Goal: Information Seeking & Learning: Learn about a topic

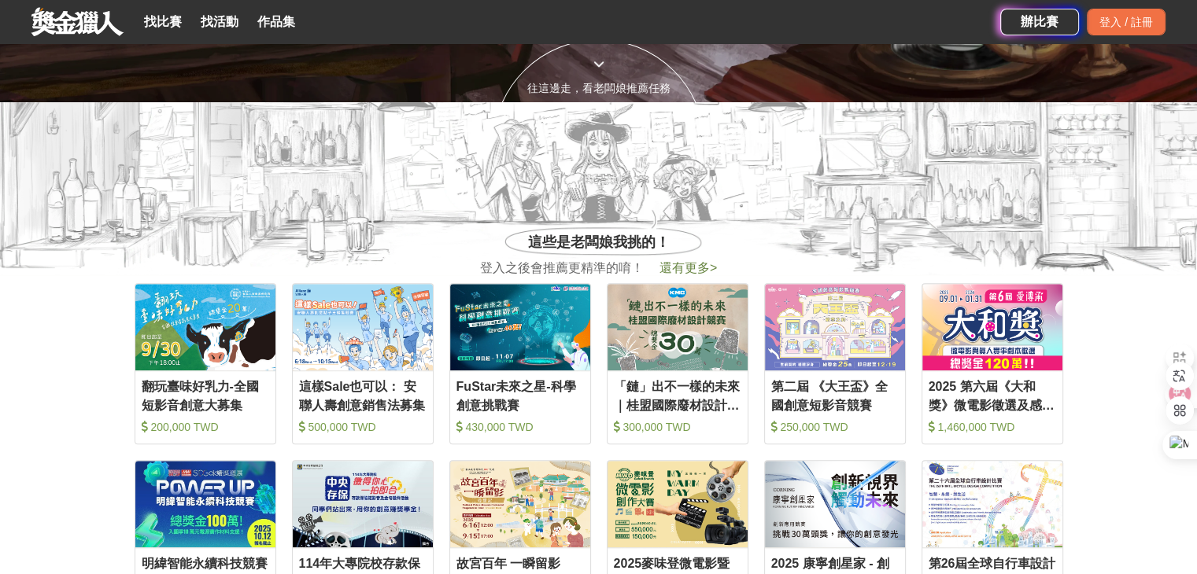
click at [700, 270] on span "還有更多 >" at bounding box center [687, 267] width 57 height 13
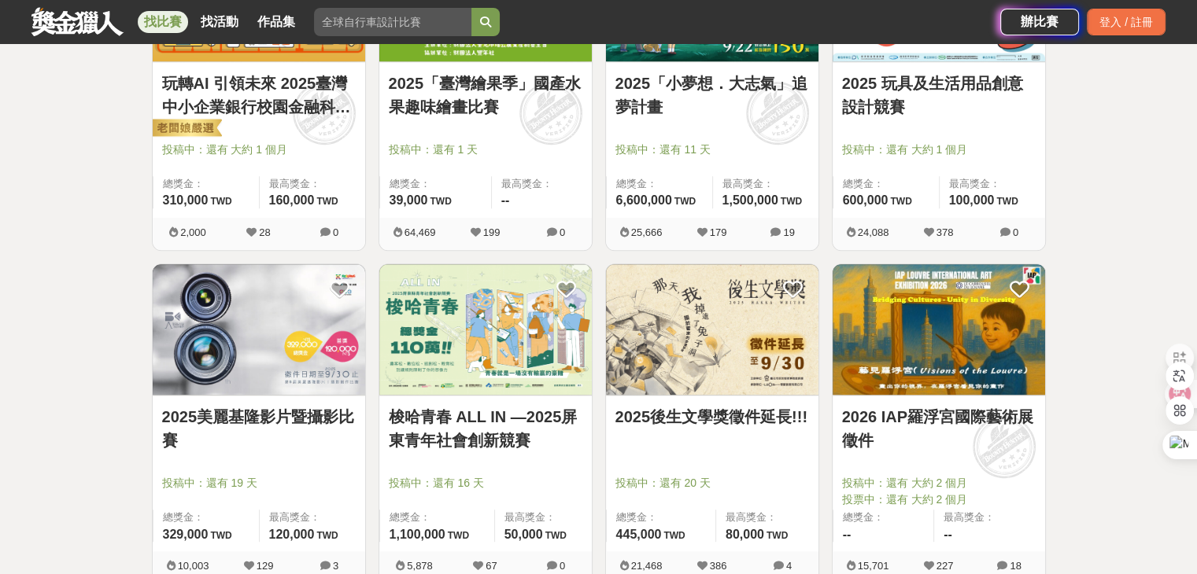
scroll to position [1888, 0]
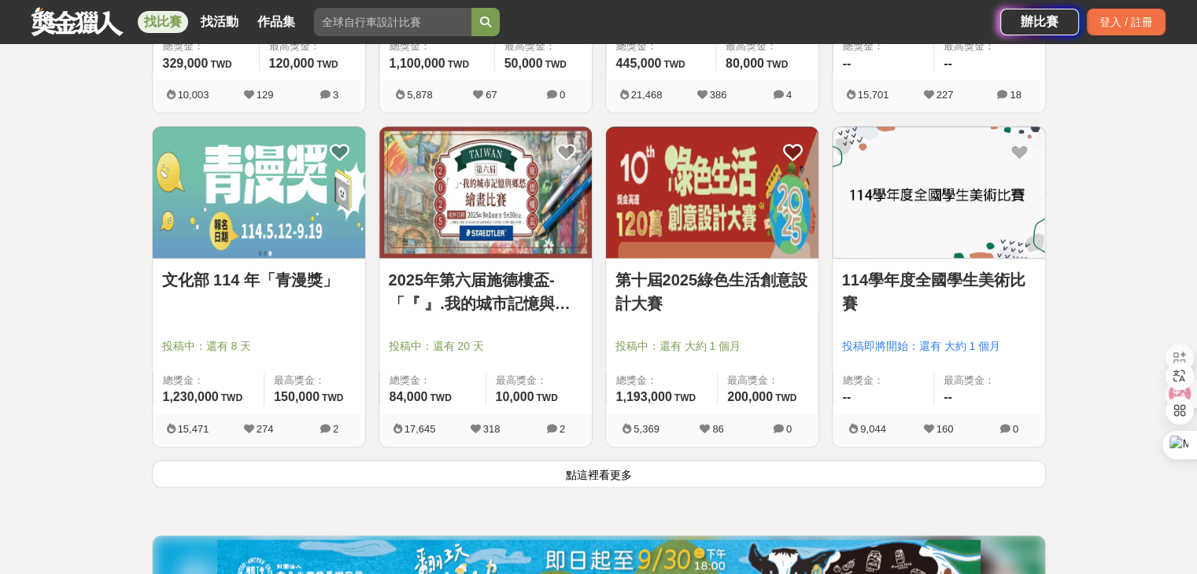
click at [606, 479] on button "點這裡看更多" at bounding box center [599, 474] width 894 height 28
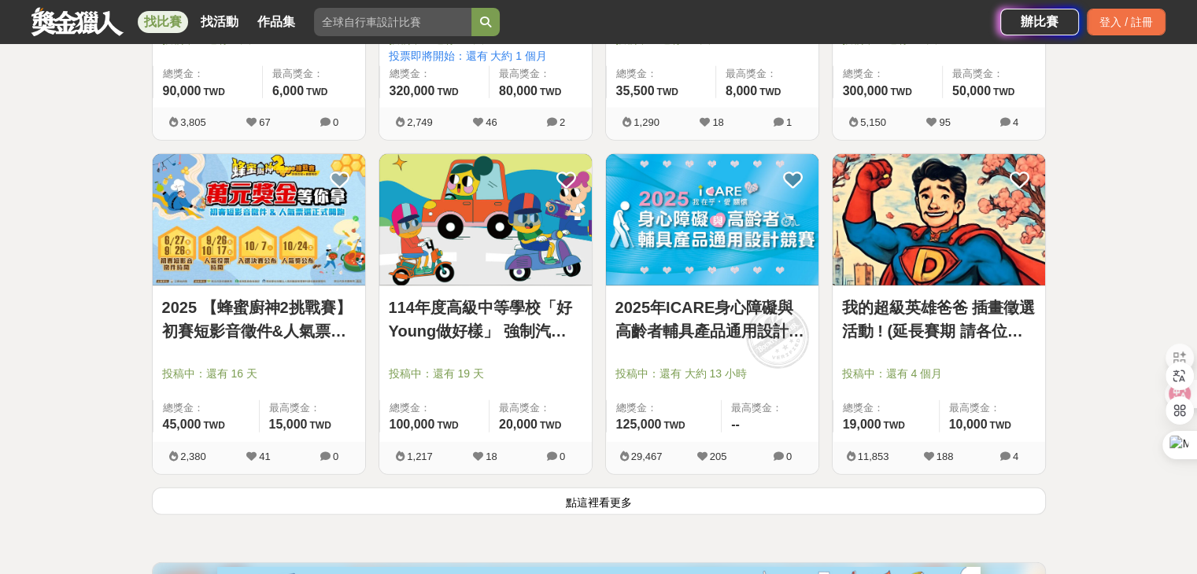
scroll to position [4059, 0]
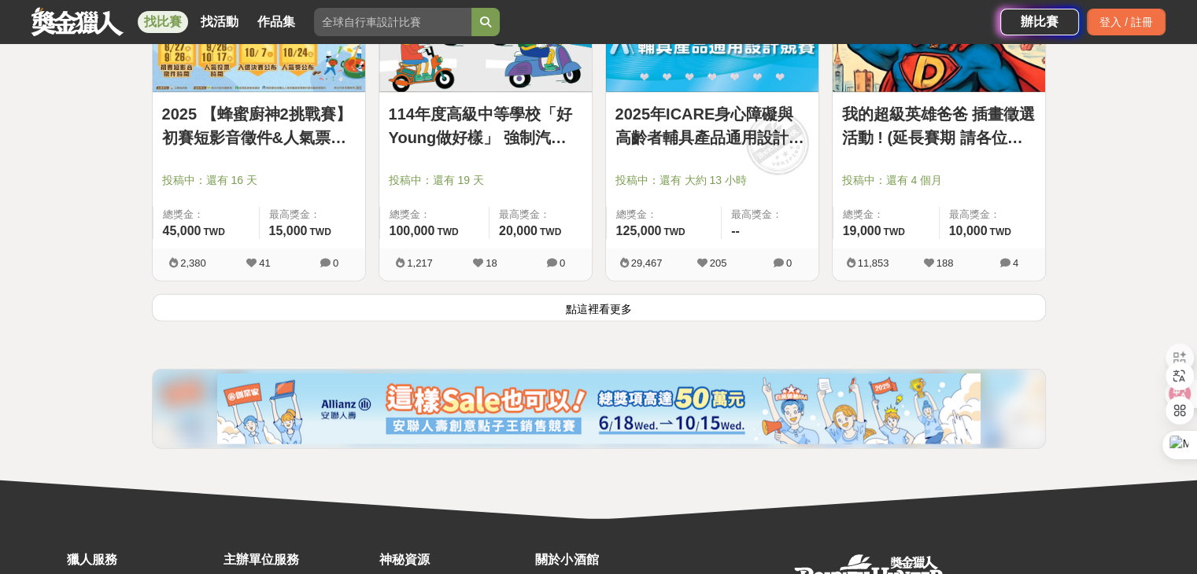
click at [629, 299] on button "點這裡看更多" at bounding box center [599, 308] width 894 height 28
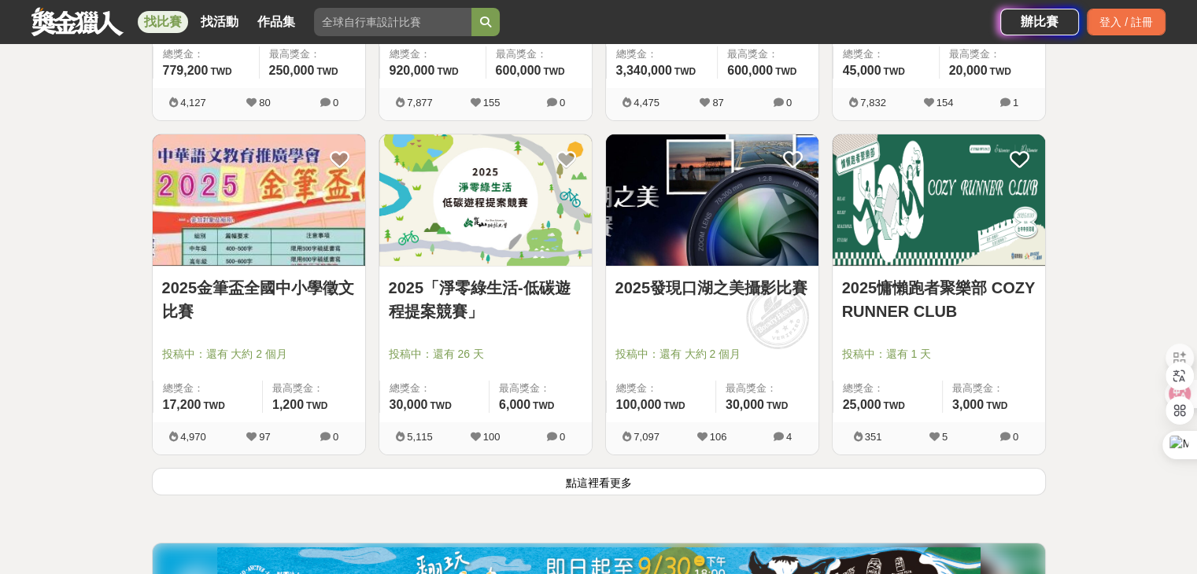
scroll to position [6105, 0]
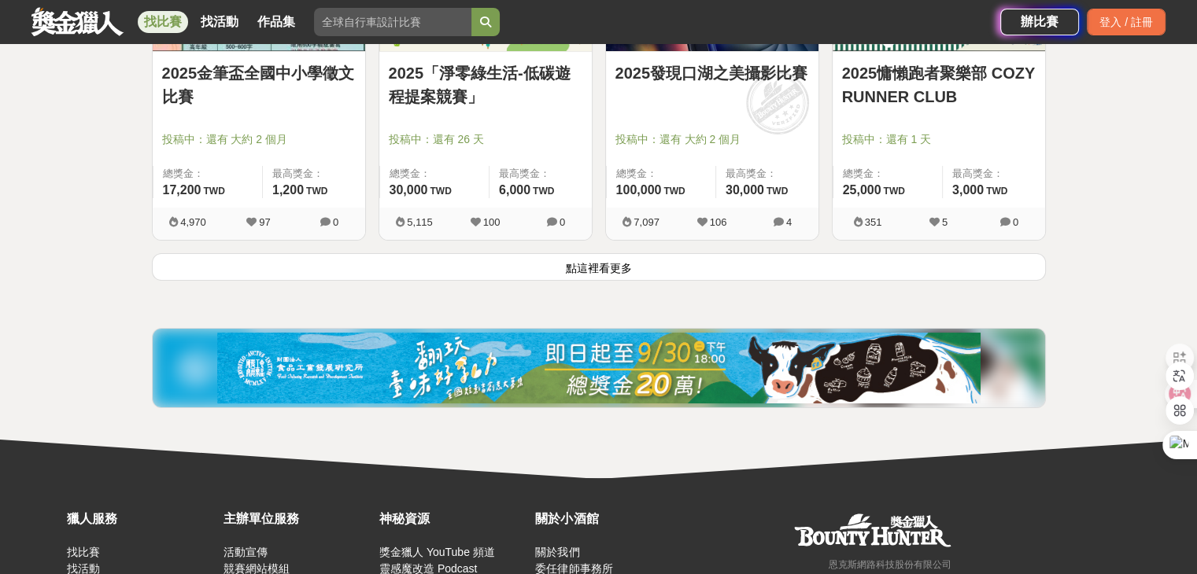
click at [598, 257] on button "點這裡看更多" at bounding box center [599, 267] width 894 height 28
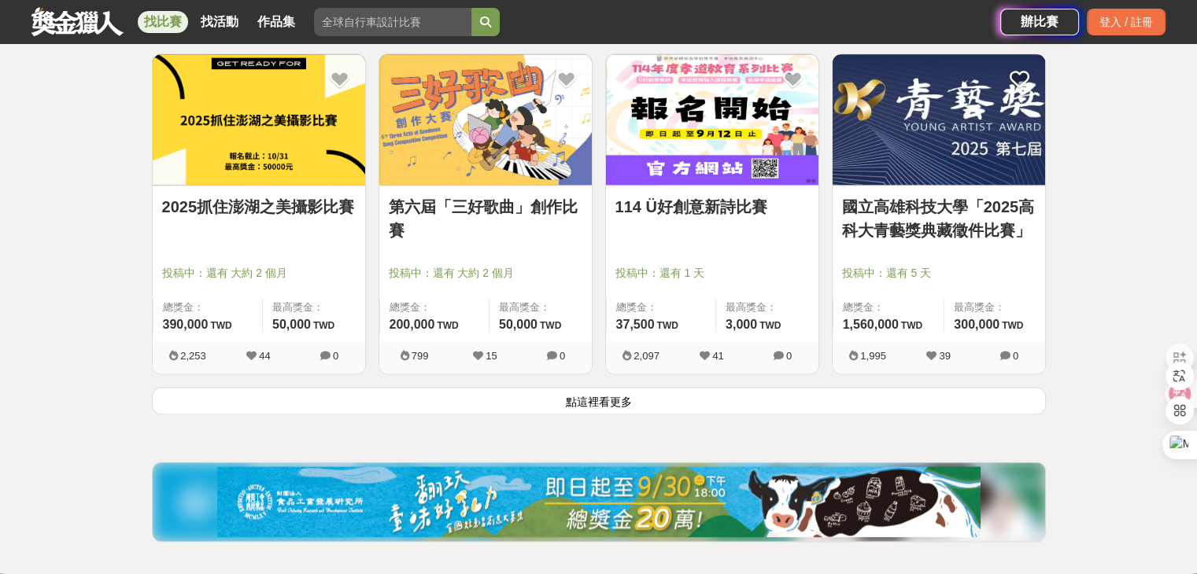
scroll to position [7993, 0]
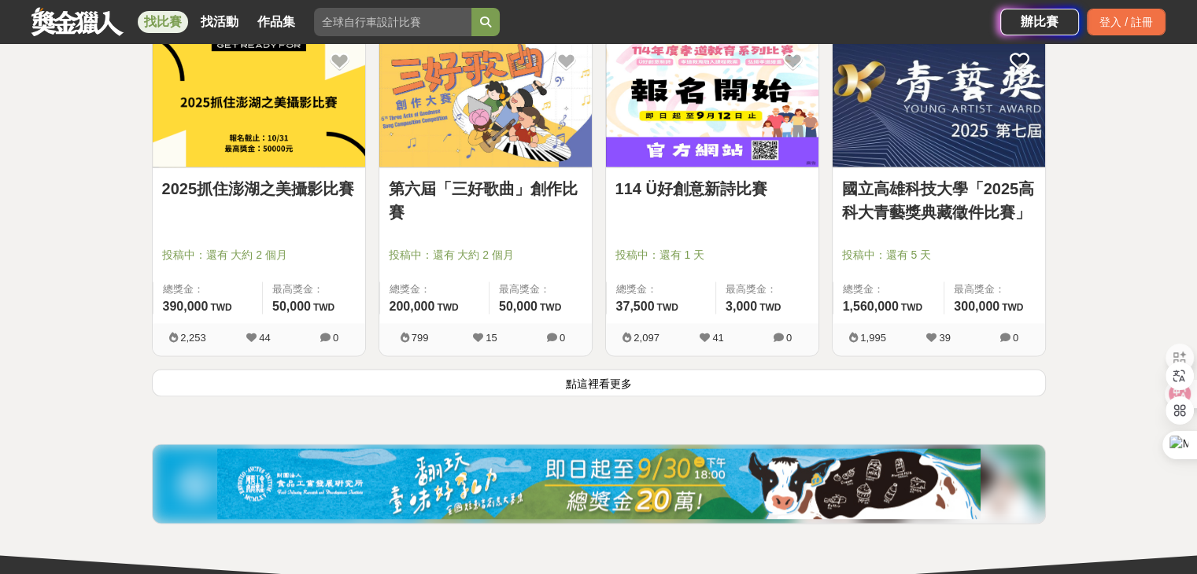
click at [658, 371] on button "點這裡看更多" at bounding box center [599, 383] width 894 height 28
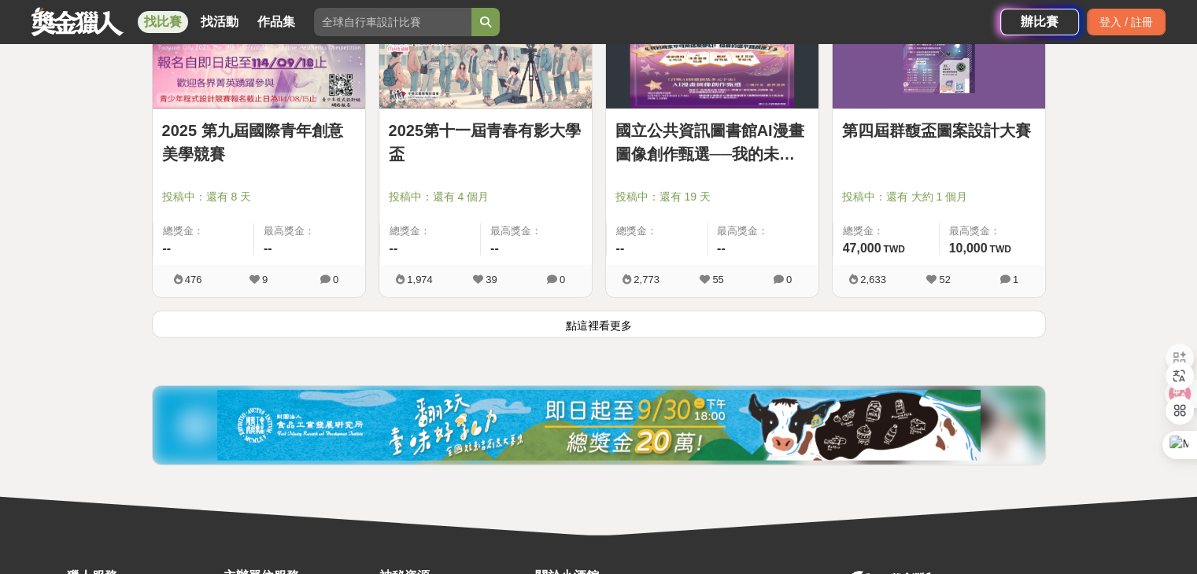
scroll to position [10196, 0]
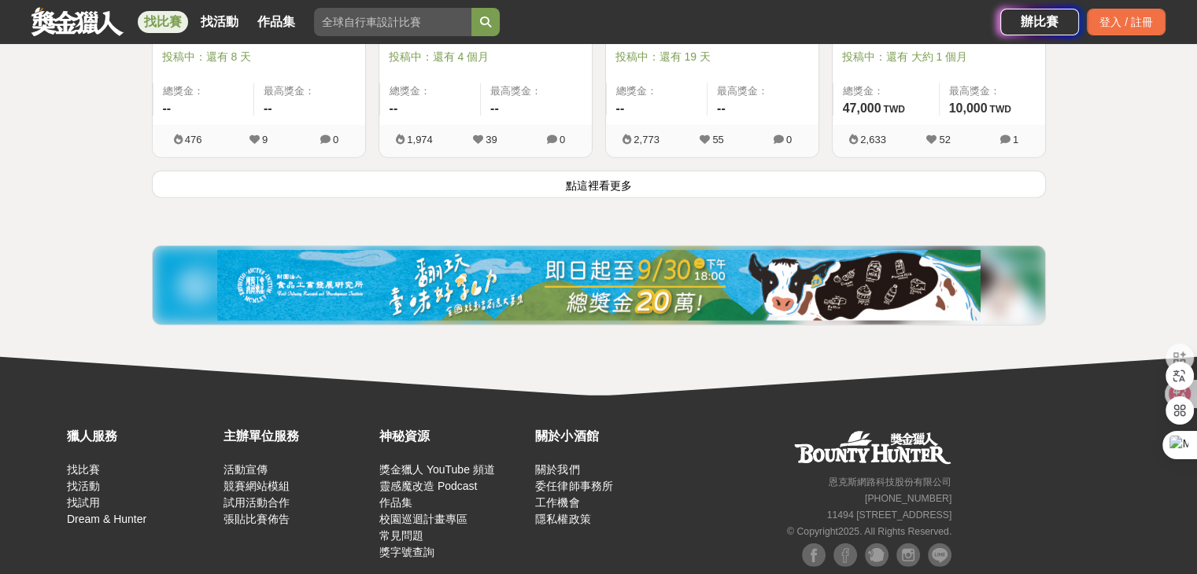
click at [805, 178] on button "點這裡看更多" at bounding box center [599, 185] width 894 height 28
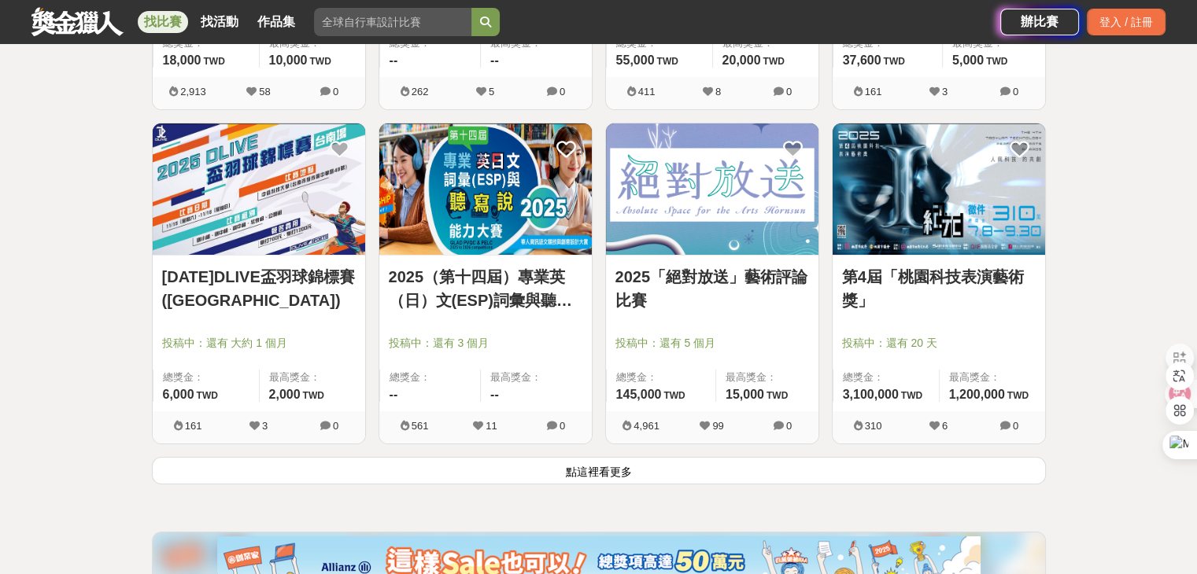
scroll to position [12006, 0]
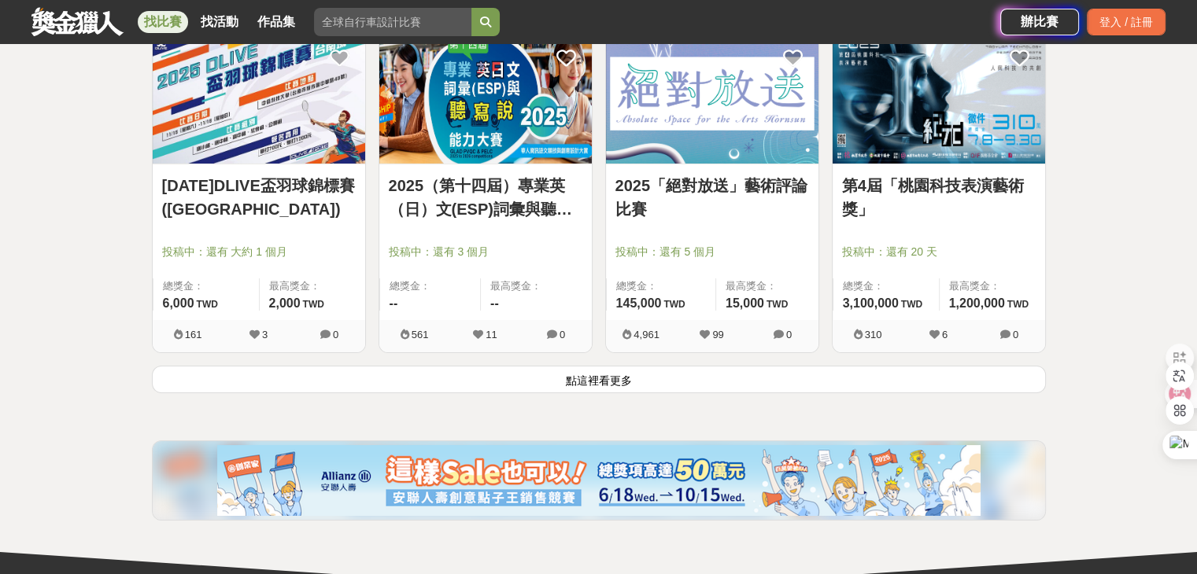
click at [611, 380] on button "點這裡看更多" at bounding box center [599, 380] width 894 height 28
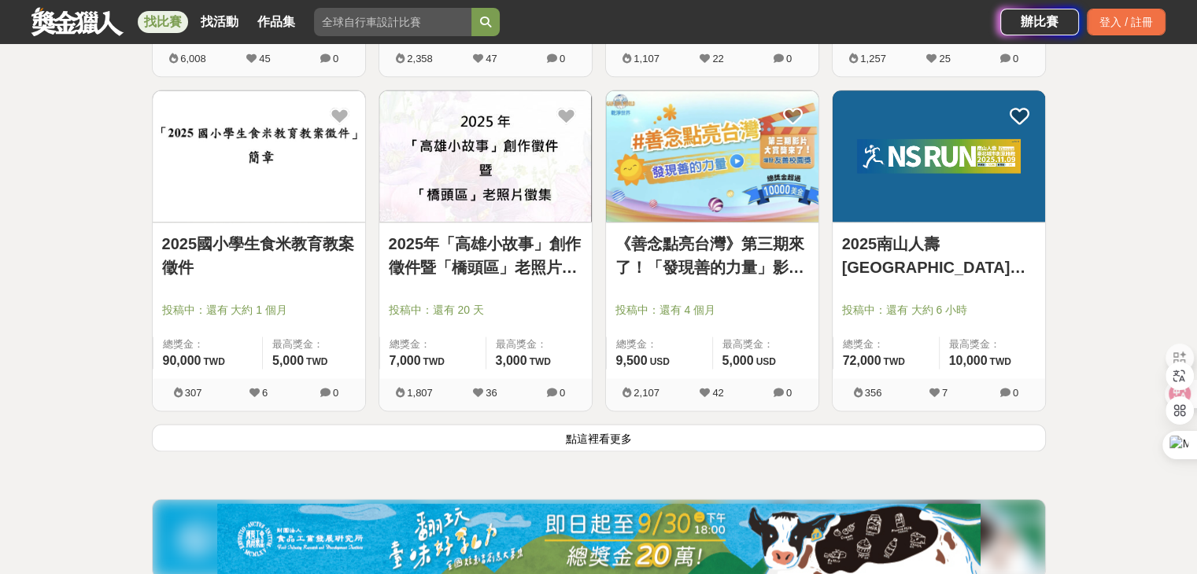
scroll to position [14052, 0]
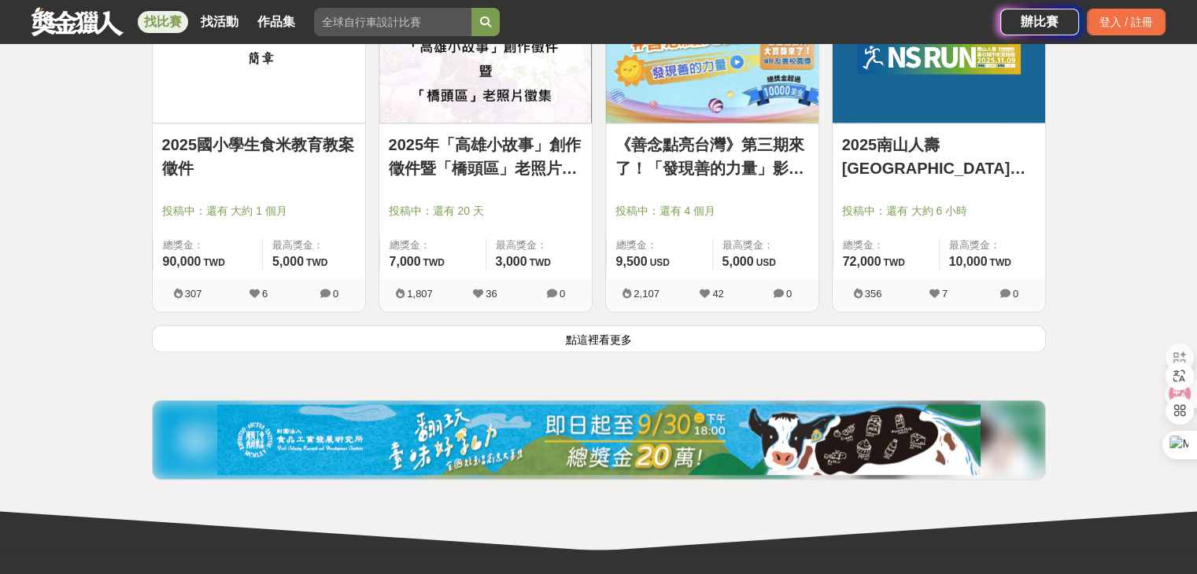
click at [633, 326] on button "點這裡看更多" at bounding box center [599, 339] width 894 height 28
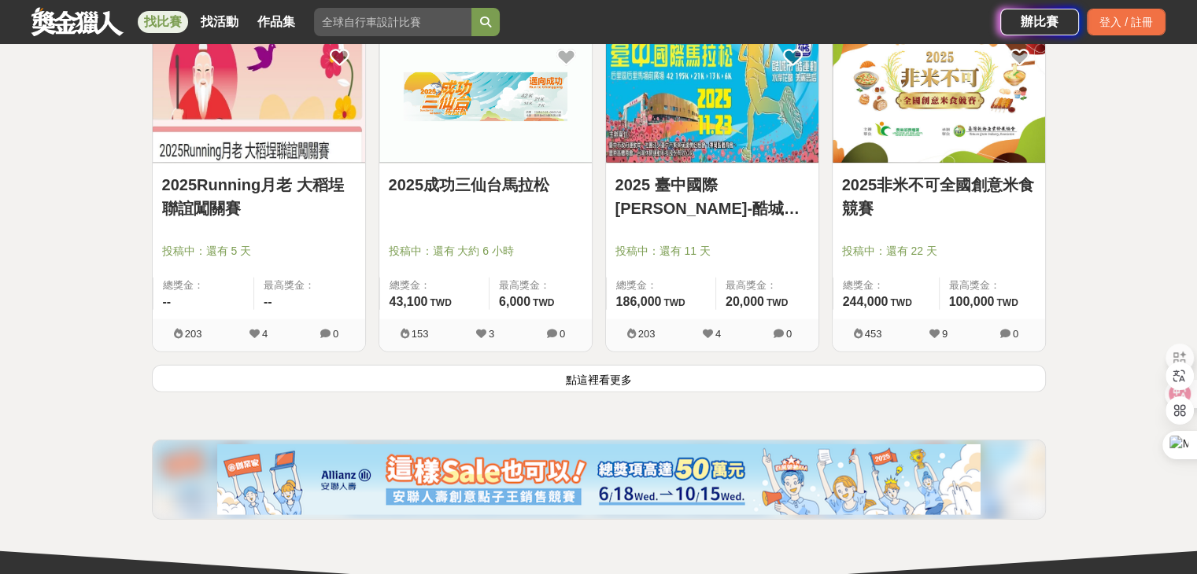
scroll to position [16019, 0]
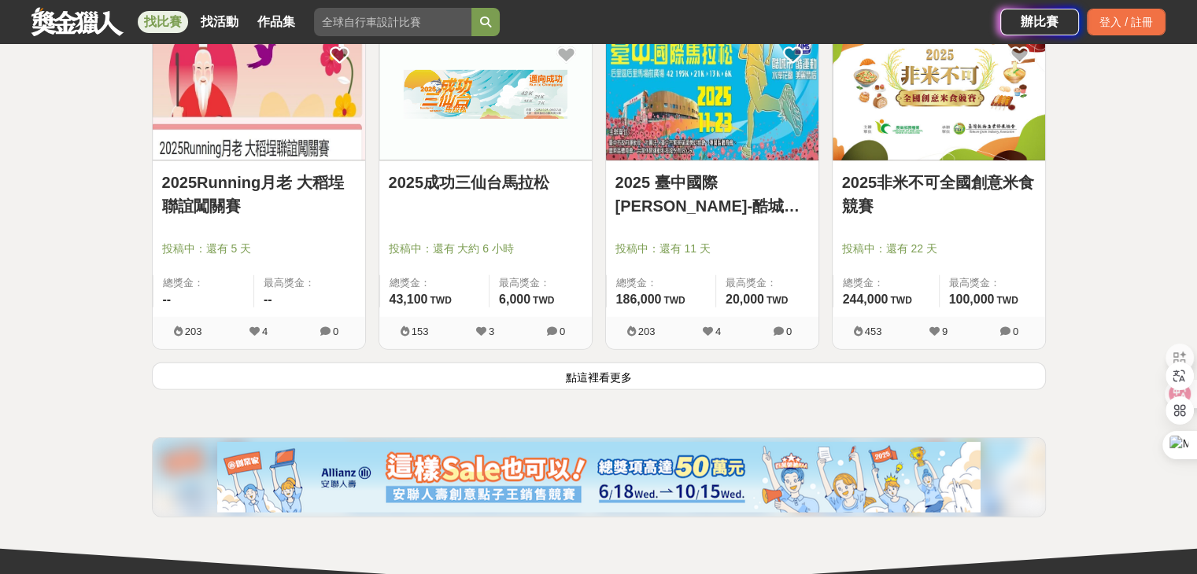
click at [555, 363] on button "點這裡看更多" at bounding box center [599, 377] width 894 height 28
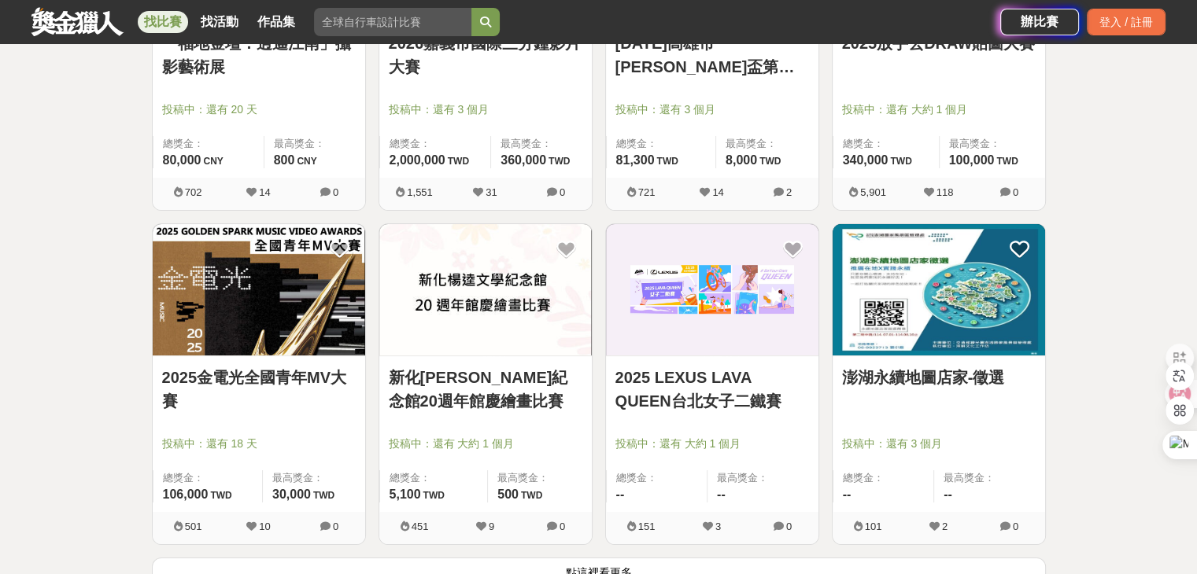
scroll to position [17986, 0]
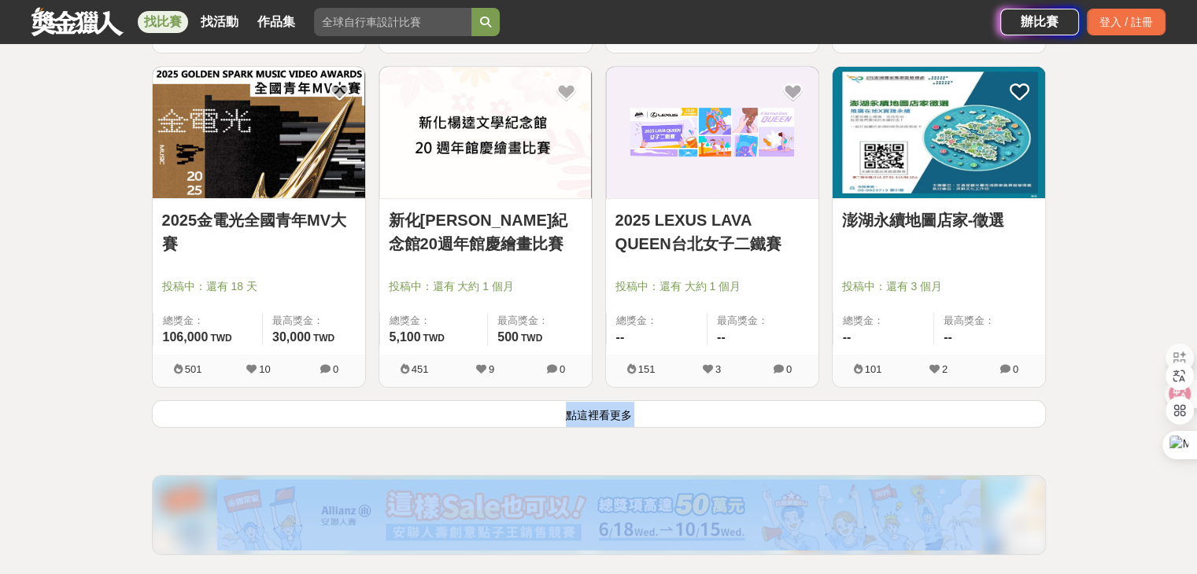
click at [526, 400] on button "點這裡看更多" at bounding box center [599, 414] width 894 height 28
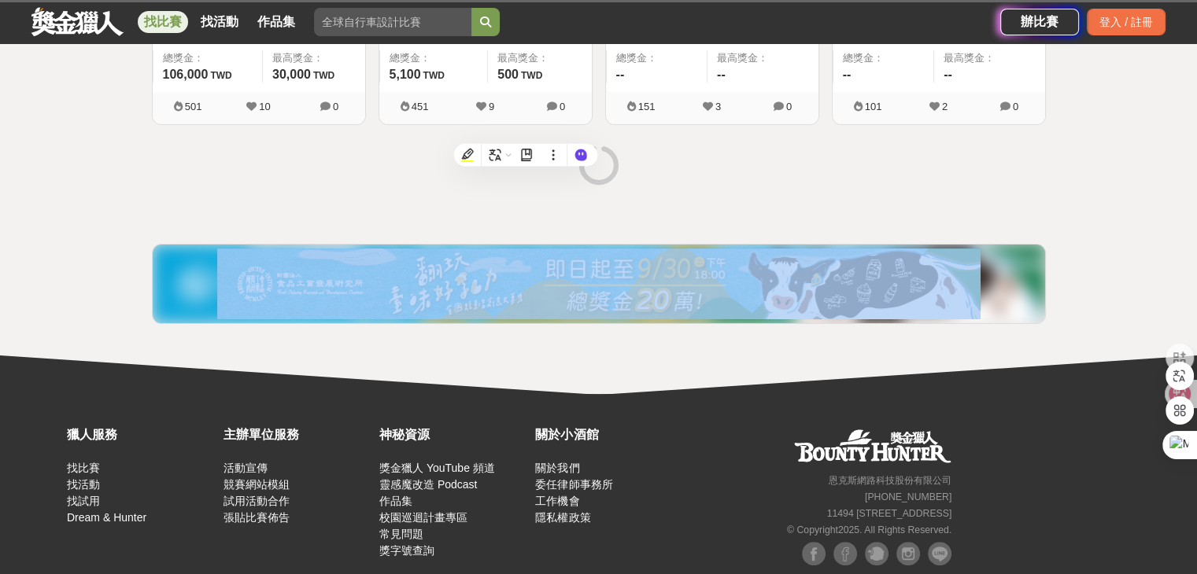
scroll to position [18273, 0]
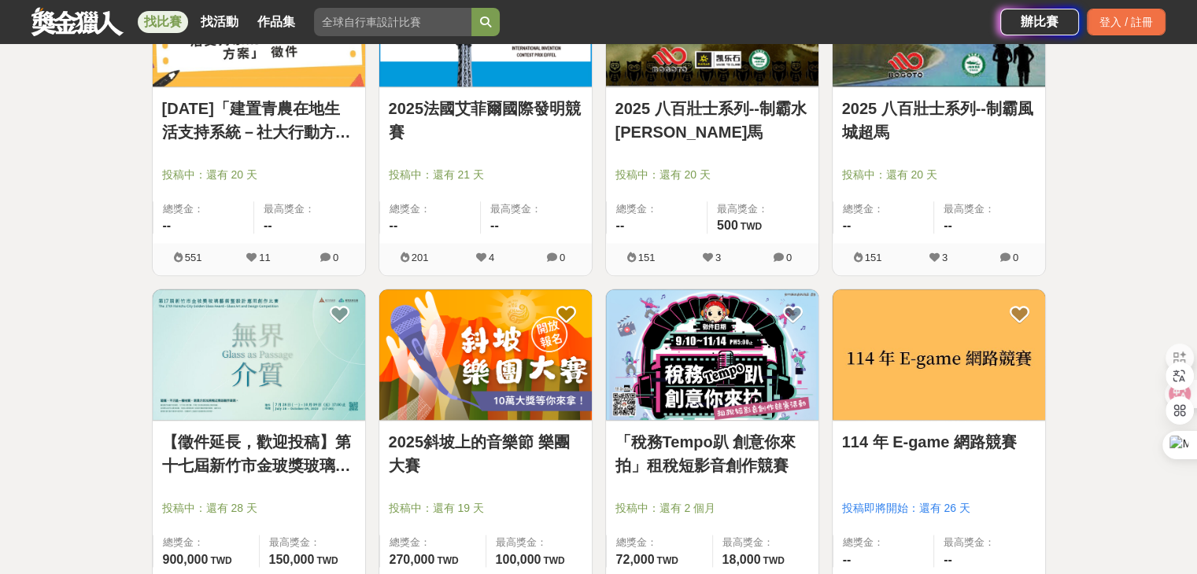
scroll to position [20161, 0]
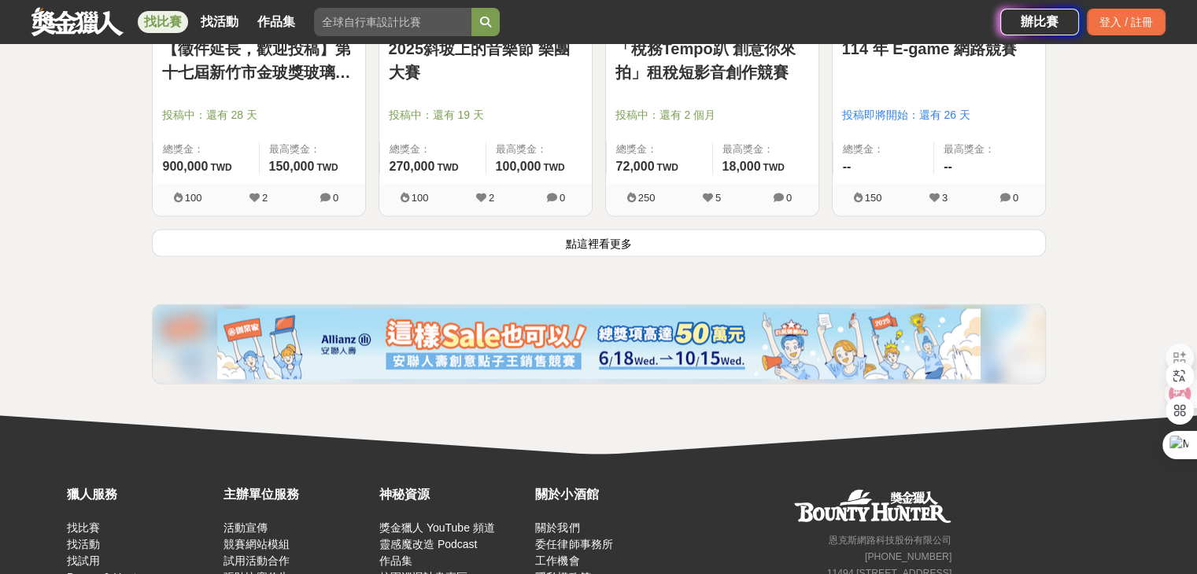
click at [649, 229] on button "點這裡看更多" at bounding box center [599, 243] width 894 height 28
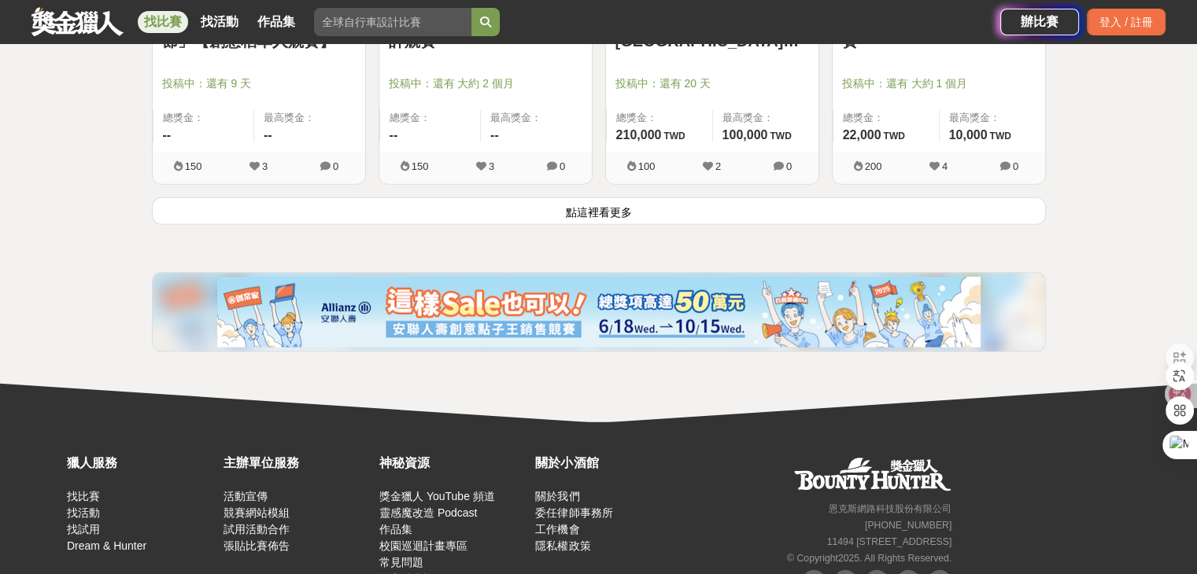
scroll to position [22207, 0]
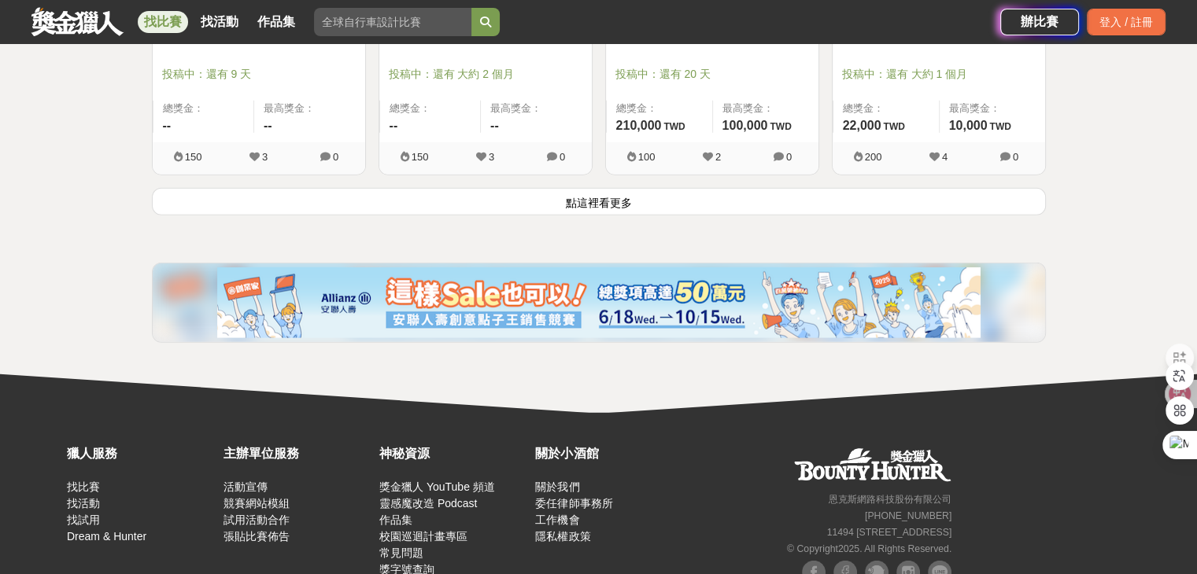
click at [558, 188] on button "點這裡看更多" at bounding box center [599, 202] width 894 height 28
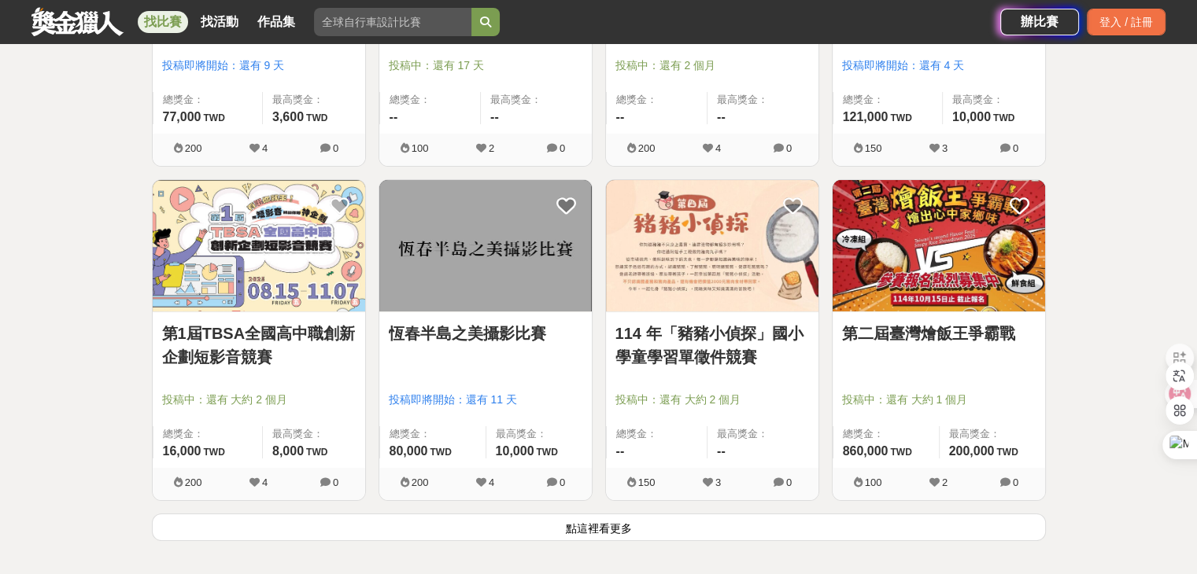
scroll to position [24017, 0]
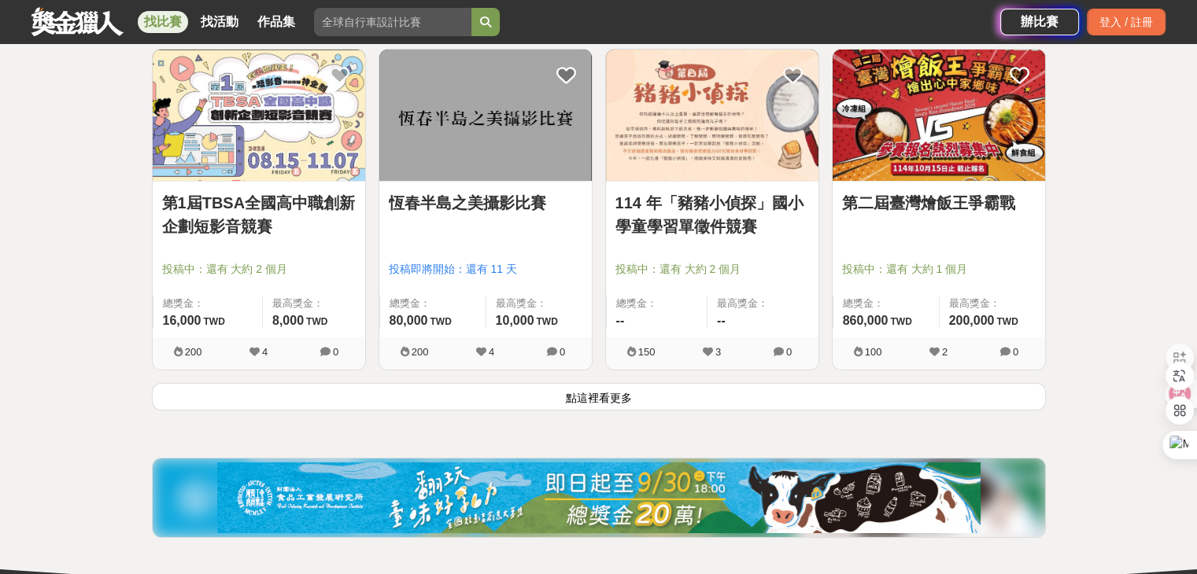
click at [814, 384] on button "點這裡看更多" at bounding box center [599, 397] width 894 height 28
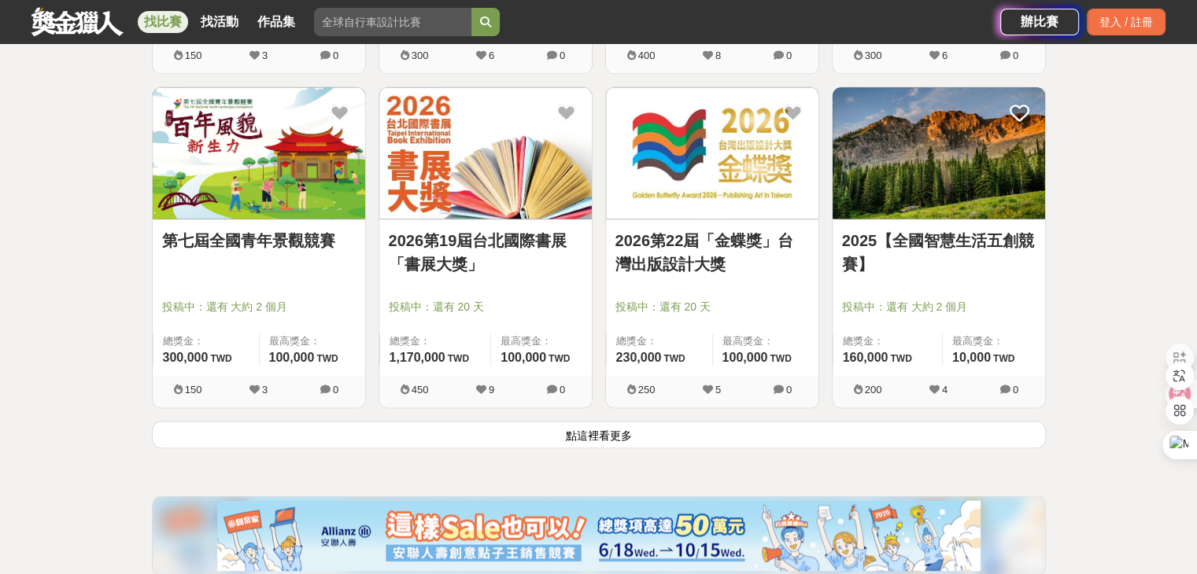
scroll to position [25984, 0]
click at [988, 421] on button "點這裡看更多" at bounding box center [599, 435] width 894 height 28
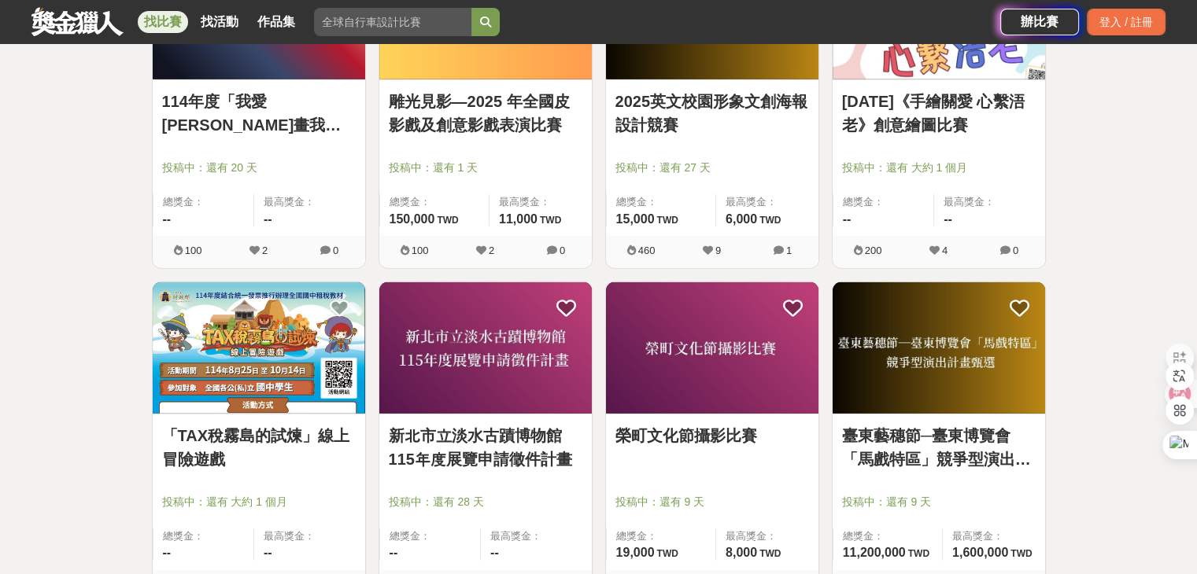
scroll to position [28108, 0]
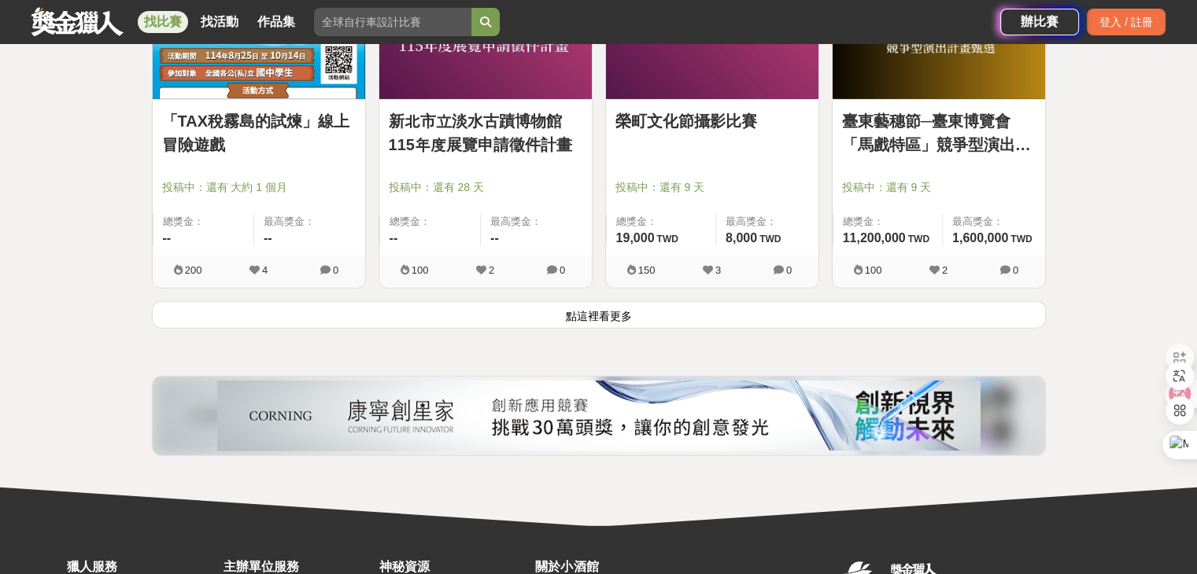
click at [857, 301] on button "點這裡看更多" at bounding box center [599, 315] width 894 height 28
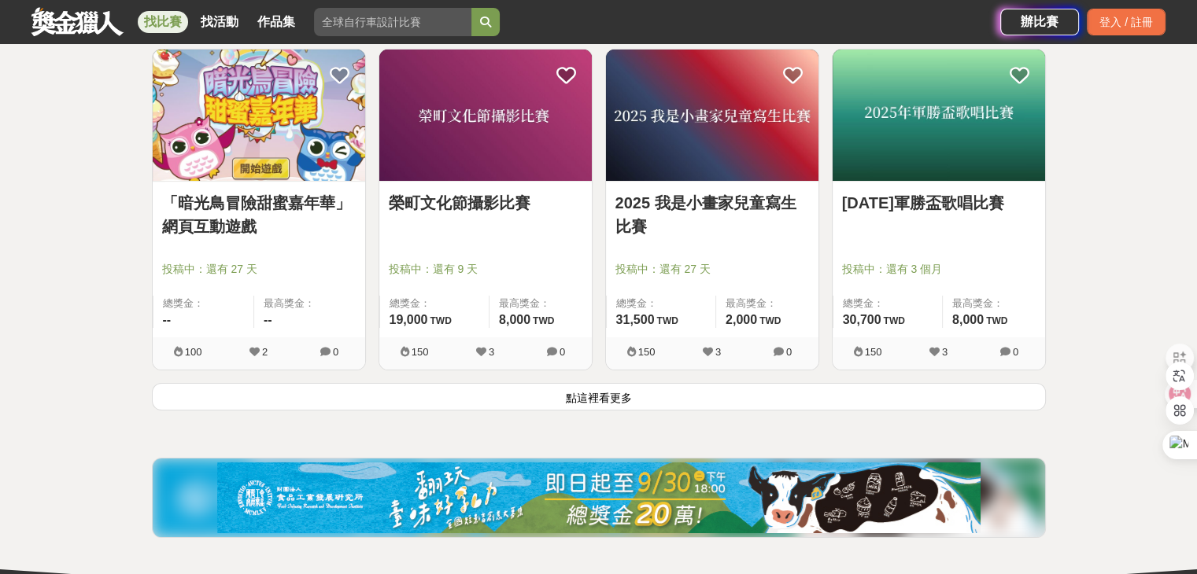
scroll to position [30233, 0]
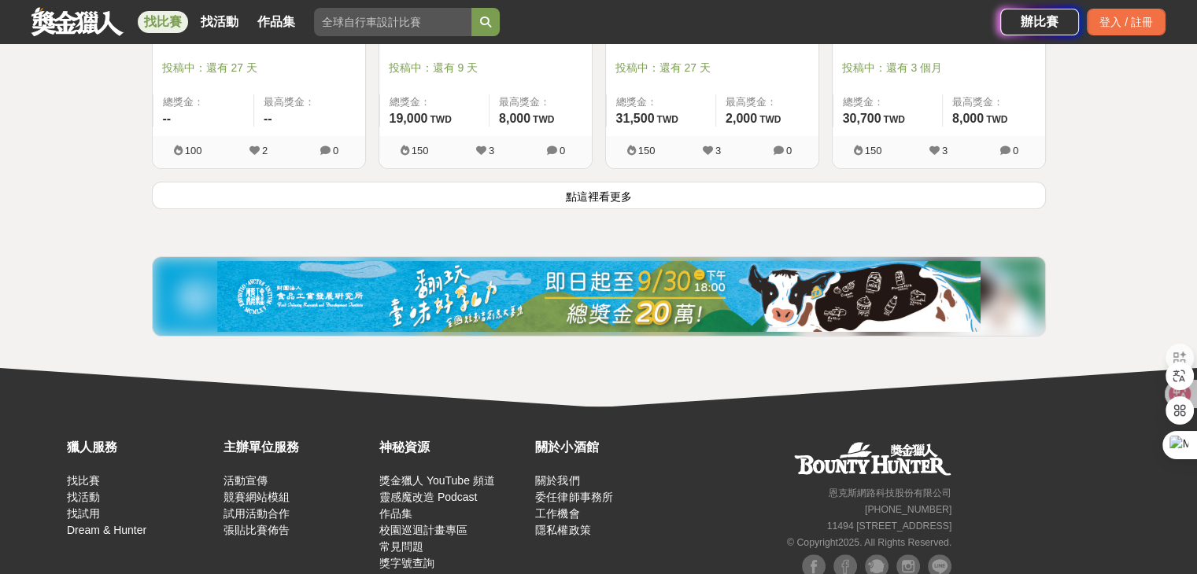
click at [808, 182] on button "點這裡看更多" at bounding box center [599, 196] width 894 height 28
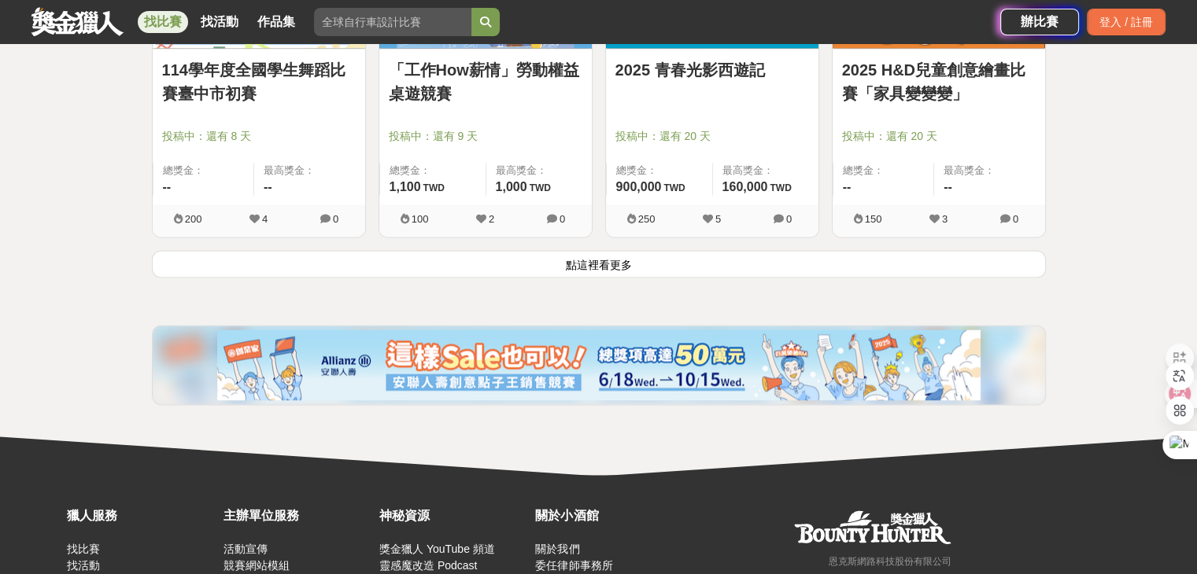
scroll to position [32200, 0]
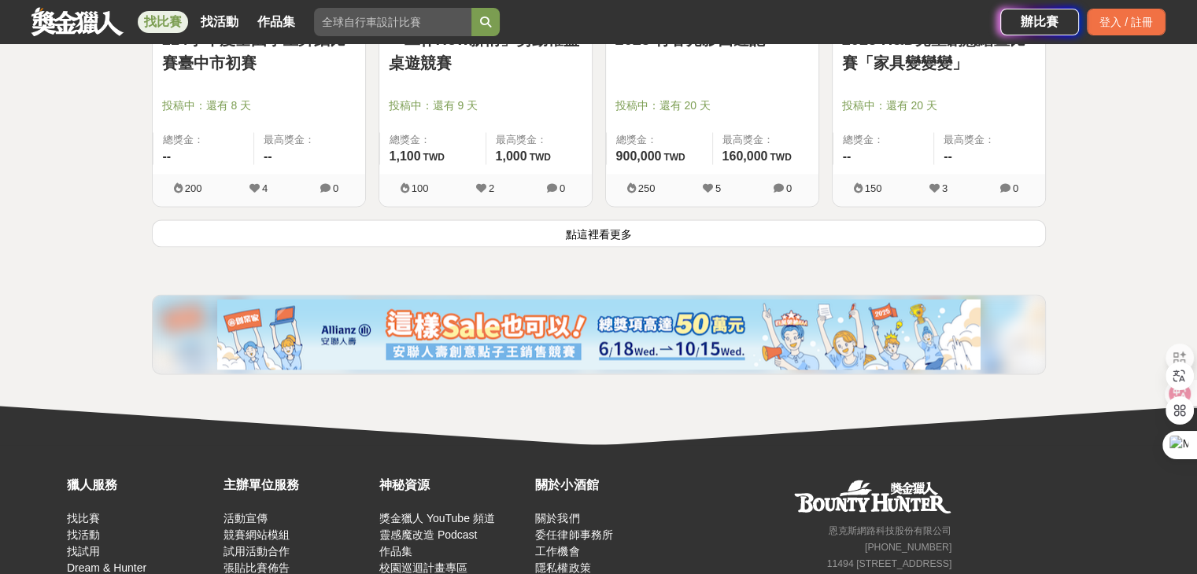
click at [718, 220] on button "點這裡看更多" at bounding box center [599, 234] width 894 height 28
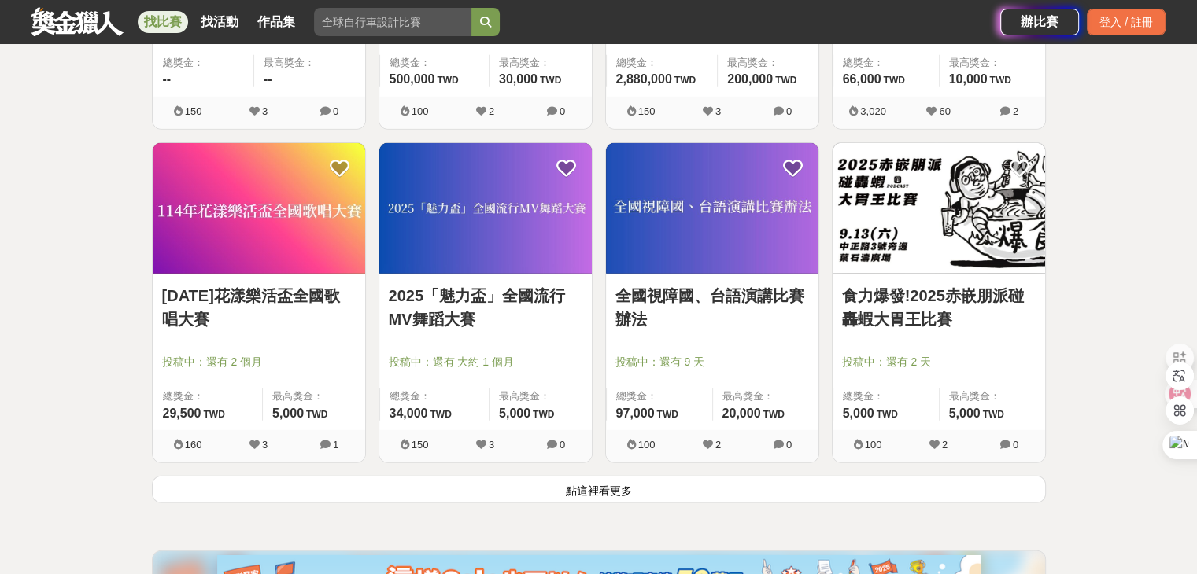
scroll to position [34010, 0]
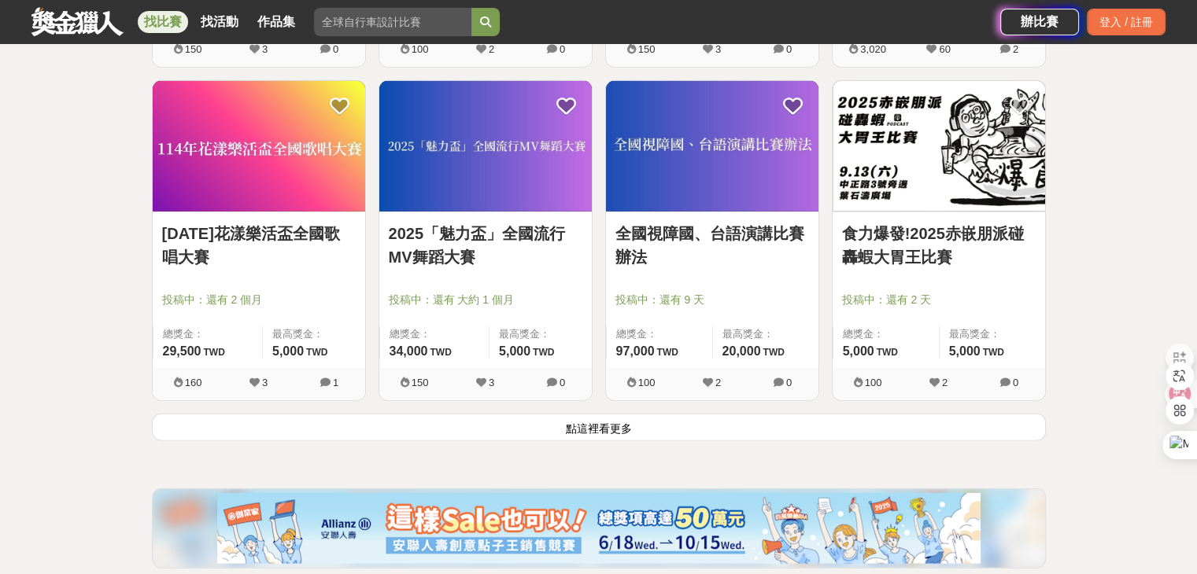
click at [662, 414] on button "點這裡看更多" at bounding box center [599, 428] width 894 height 28
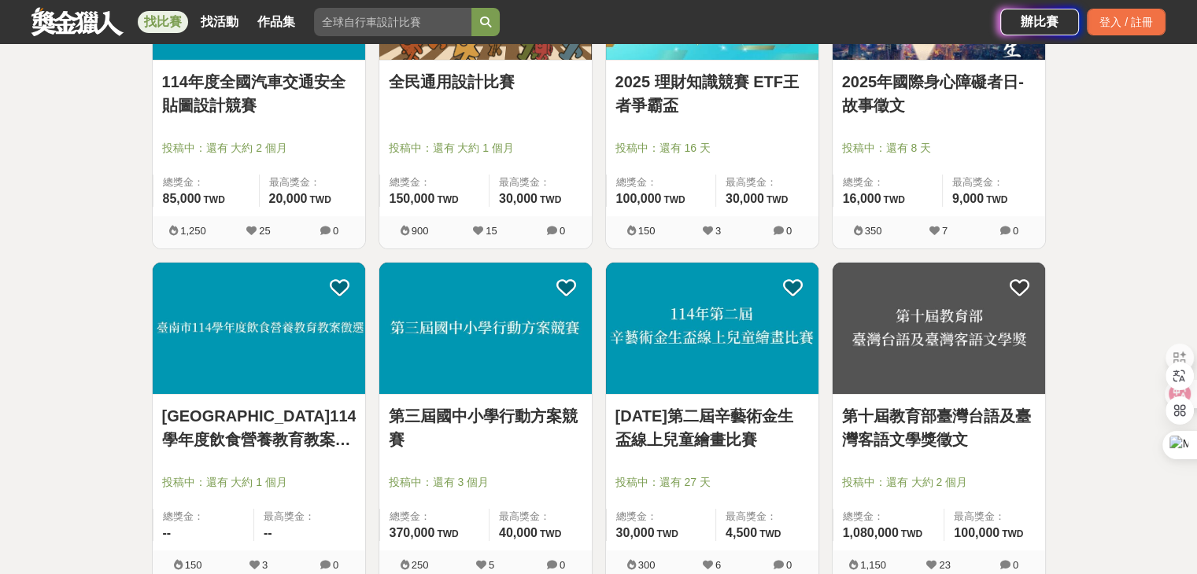
scroll to position [35504, 0]
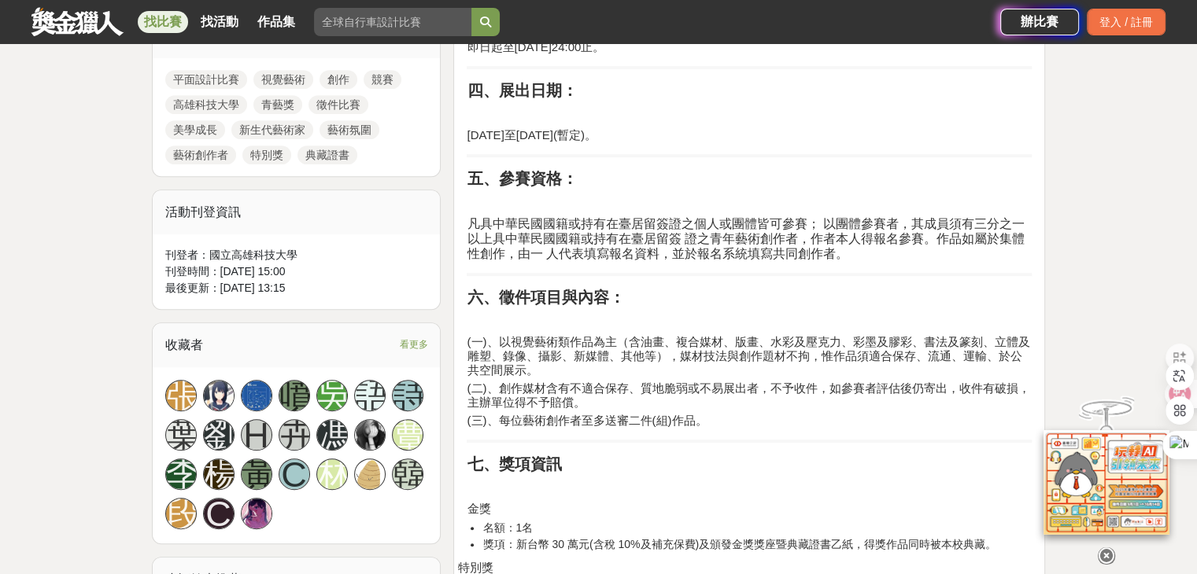
scroll to position [1023, 0]
